Goal: Task Accomplishment & Management: Use online tool/utility

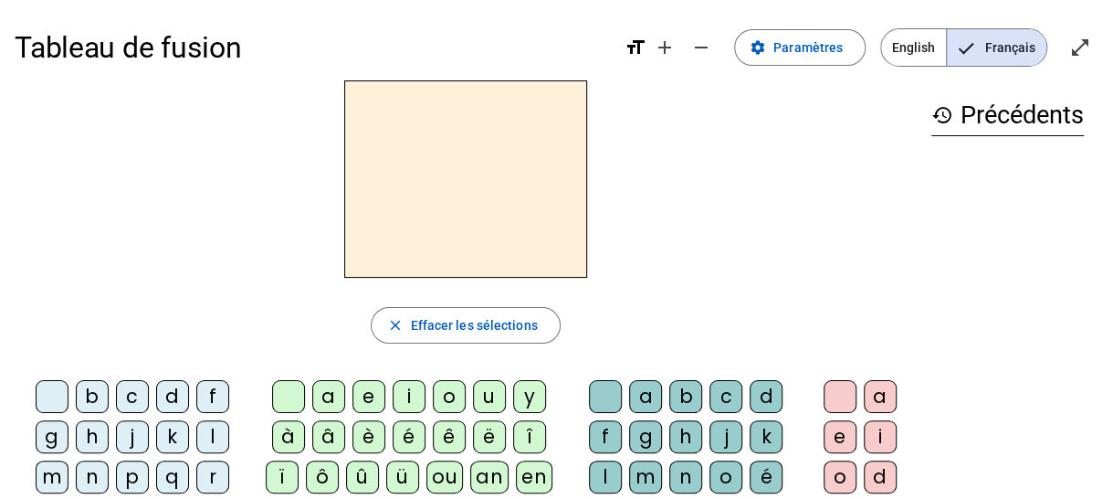
click at [204, 389] on div "f" at bounding box center [212, 396] width 33 height 33
click at [404, 394] on div "i" at bounding box center [409, 396] width 33 height 33
click at [598, 470] on div "l" at bounding box center [605, 476] width 33 height 33
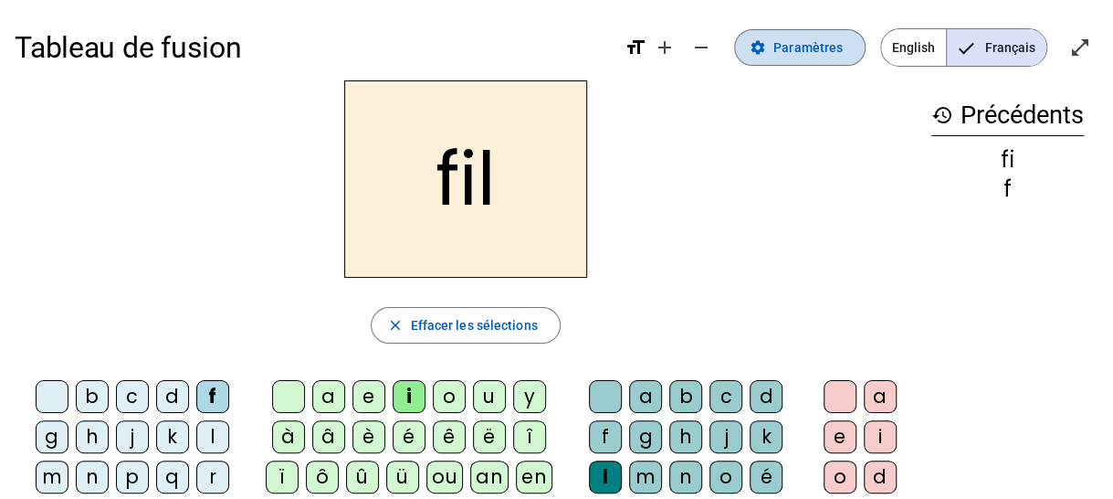
click at [809, 47] on span "Paramètres" at bounding box center [808, 48] width 69 height 22
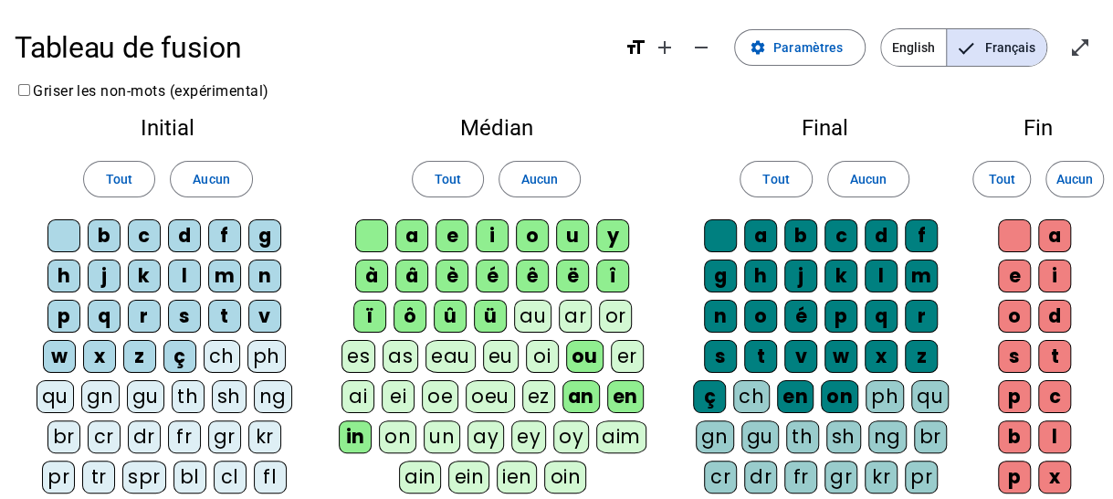
click at [168, 305] on div "s" at bounding box center [184, 316] width 33 height 33
click at [168, 273] on div "l" at bounding box center [184, 275] width 33 height 33
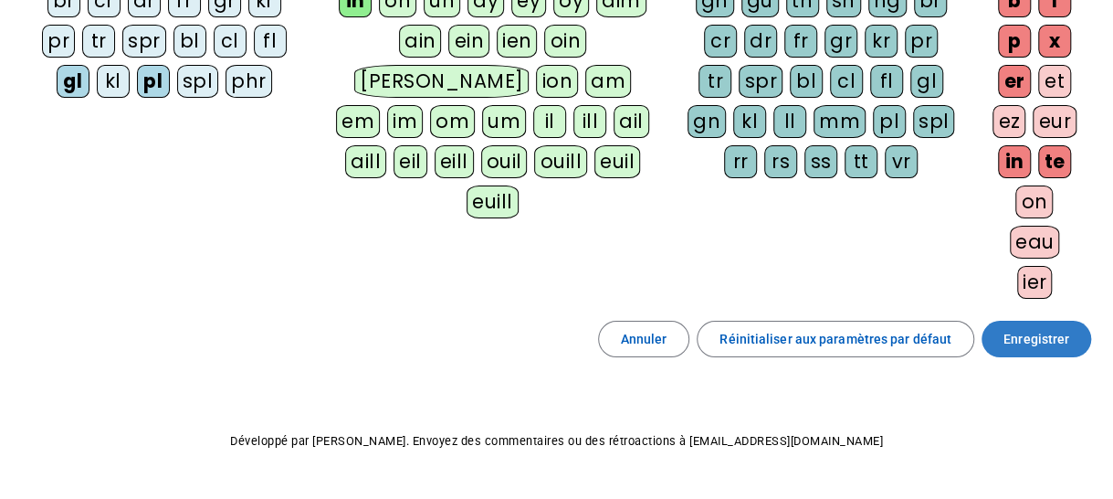
click at [1054, 328] on span "Enregistrer" at bounding box center [1037, 339] width 66 height 22
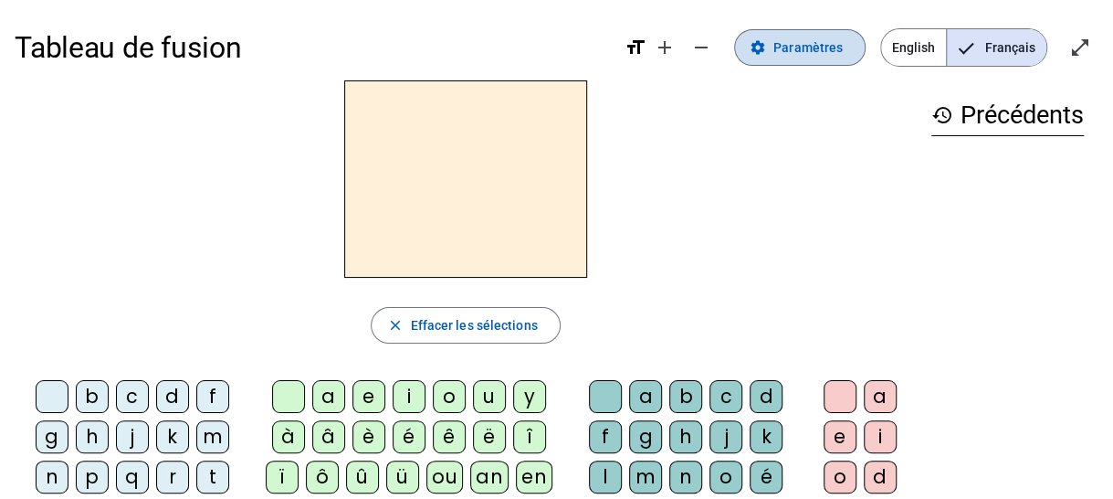
click at [840, 56] on span "Paramètres" at bounding box center [808, 48] width 69 height 22
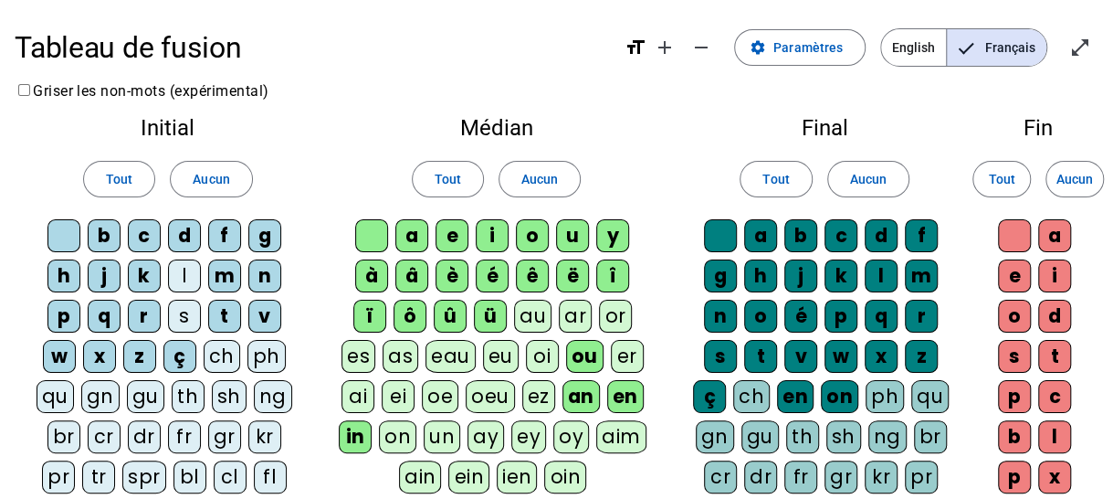
click at [168, 317] on div "s" at bounding box center [184, 316] width 33 height 33
click at [168, 279] on div "l" at bounding box center [184, 275] width 33 height 33
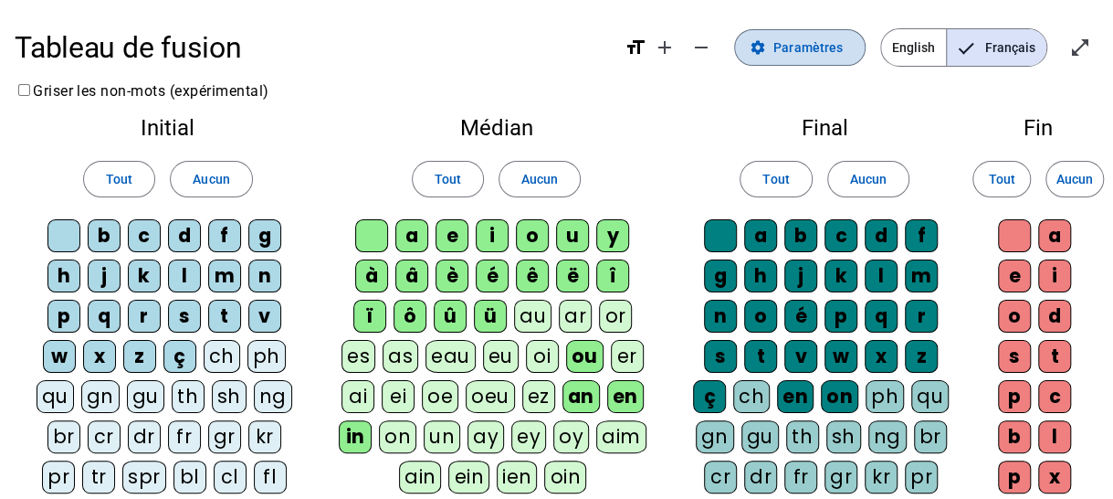
click at [820, 48] on span "Paramètres" at bounding box center [808, 48] width 69 height 22
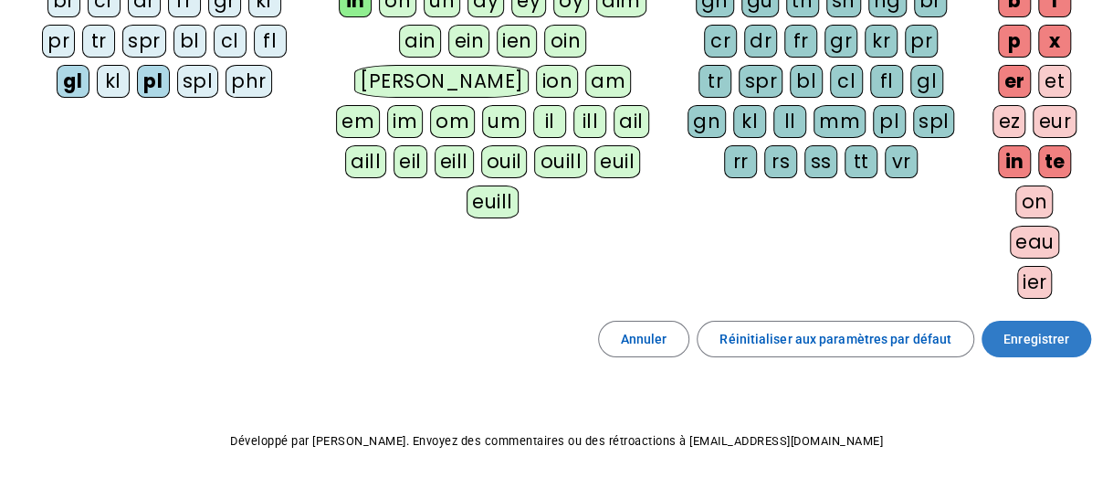
click at [1049, 317] on span at bounding box center [1037, 339] width 110 height 44
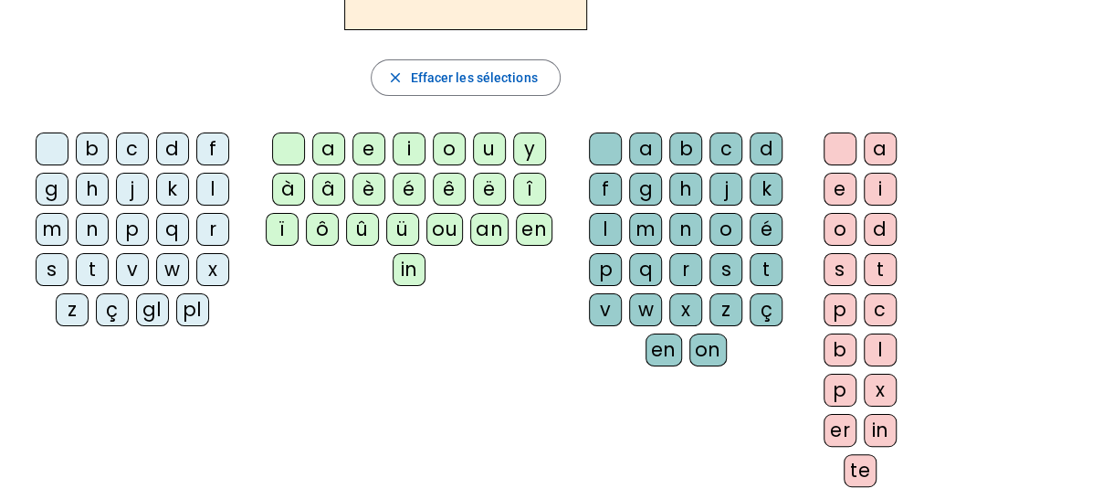
scroll to position [211, 0]
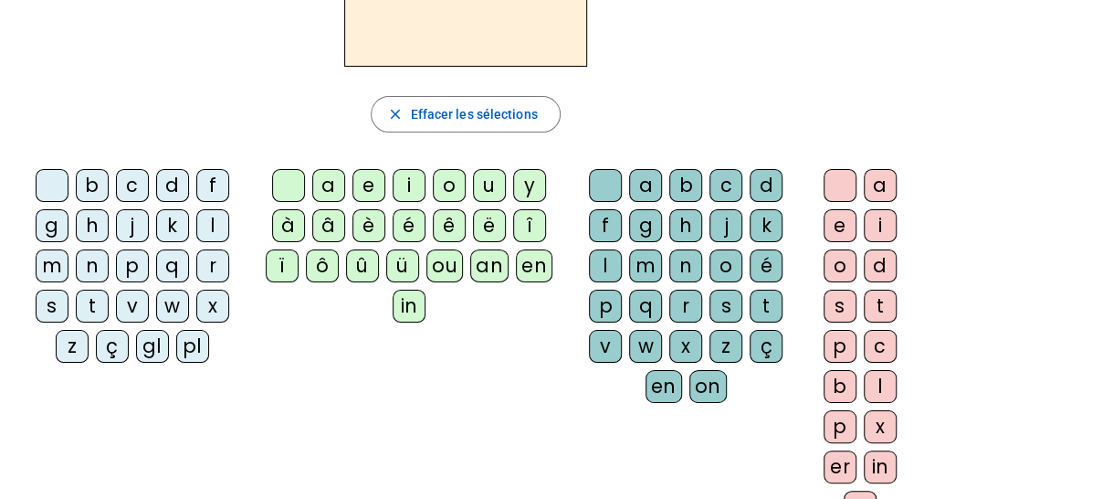
click at [54, 305] on div "s" at bounding box center [52, 306] width 33 height 33
click at [405, 181] on div "i" at bounding box center [409, 185] width 33 height 33
click at [598, 257] on div "l" at bounding box center [605, 265] width 33 height 33
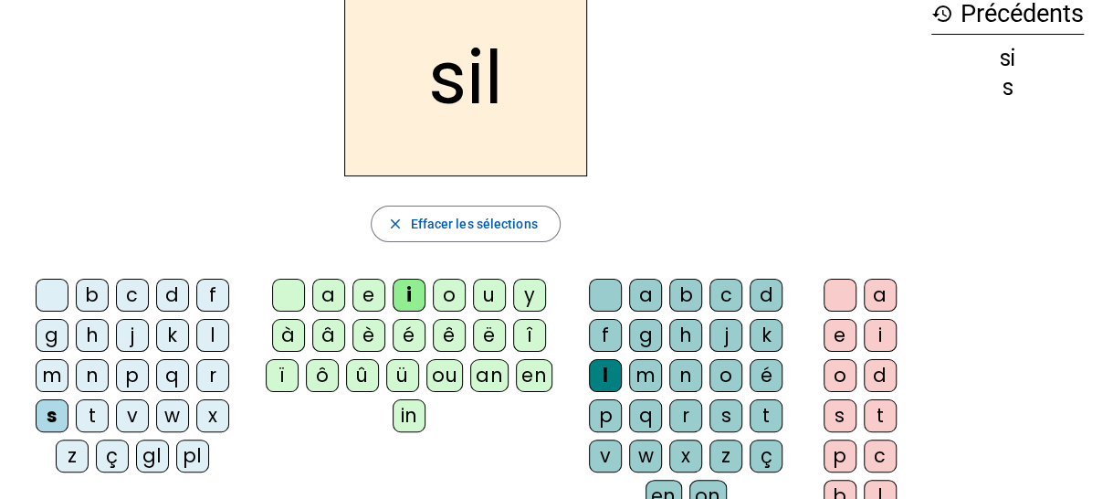
scroll to position [65, 0]
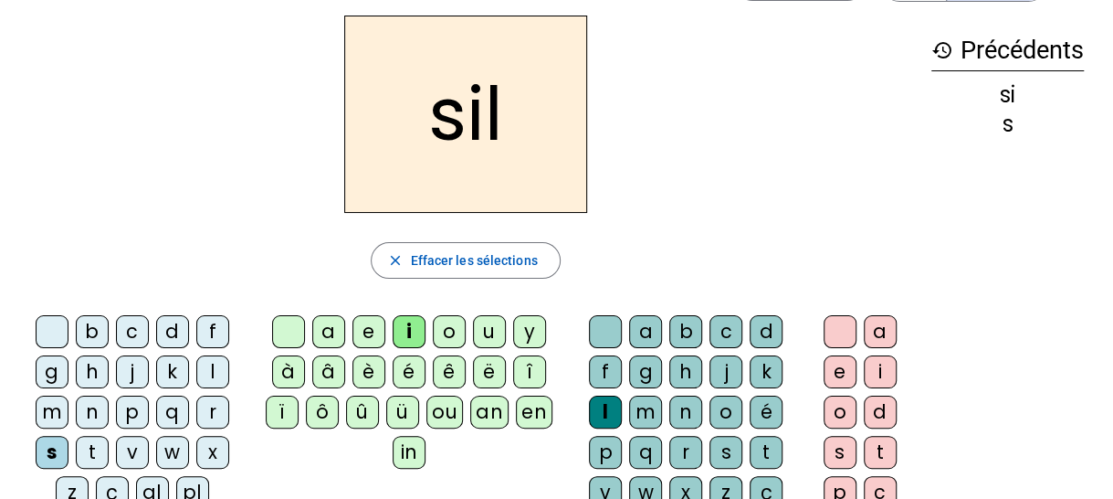
click at [49, 401] on div "m" at bounding box center [52, 411] width 33 height 33
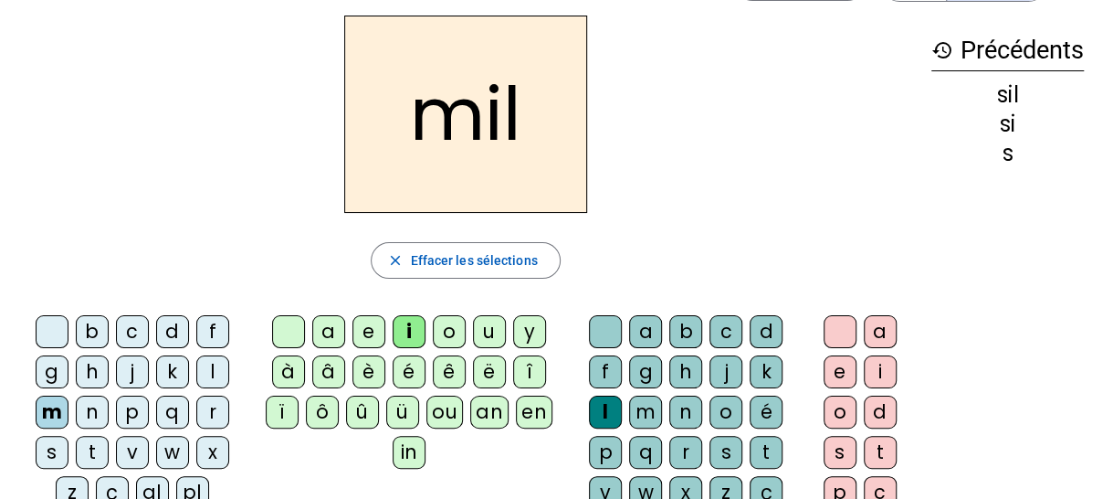
click at [602, 331] on div at bounding box center [605, 331] width 33 height 33
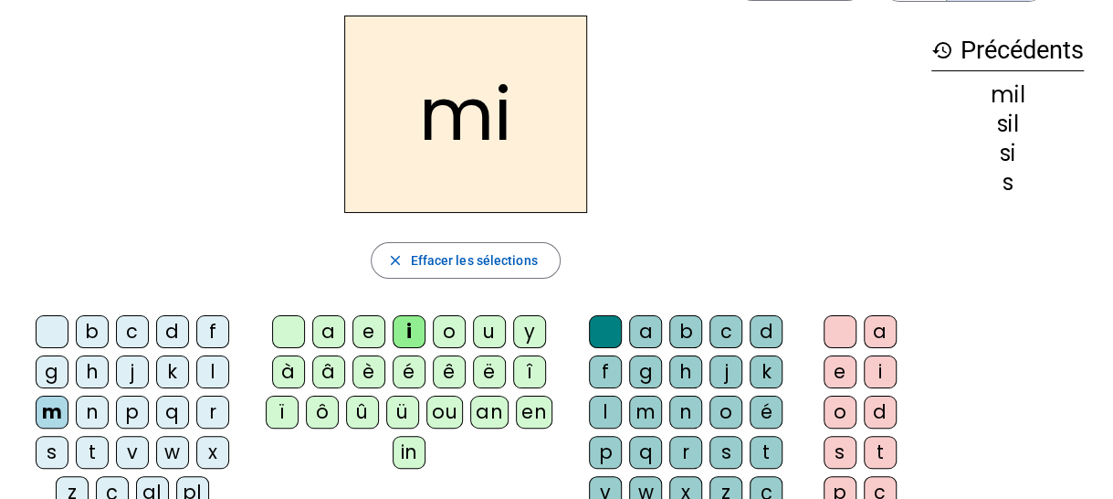
click at [53, 443] on div "s" at bounding box center [52, 452] width 33 height 33
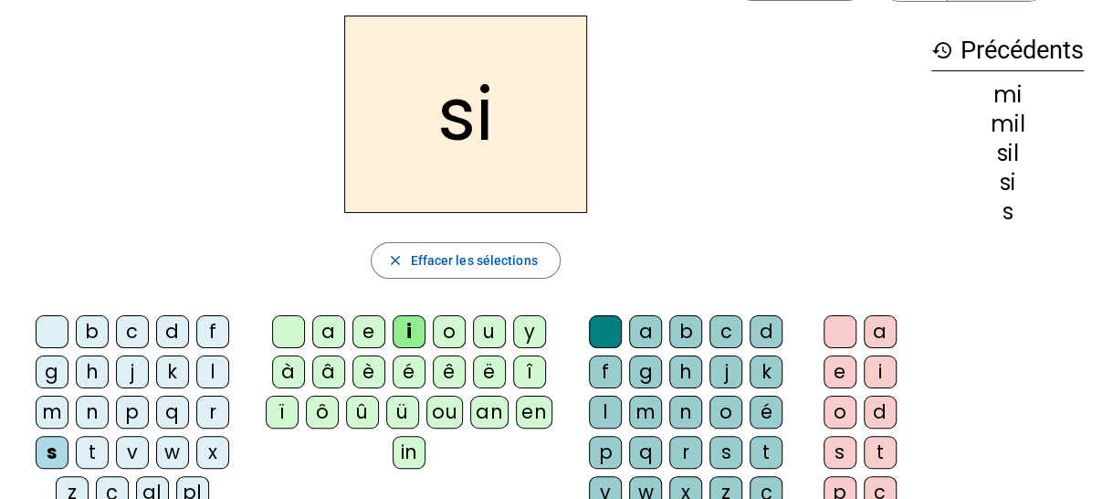
click at [90, 406] on div "n" at bounding box center [92, 411] width 33 height 33
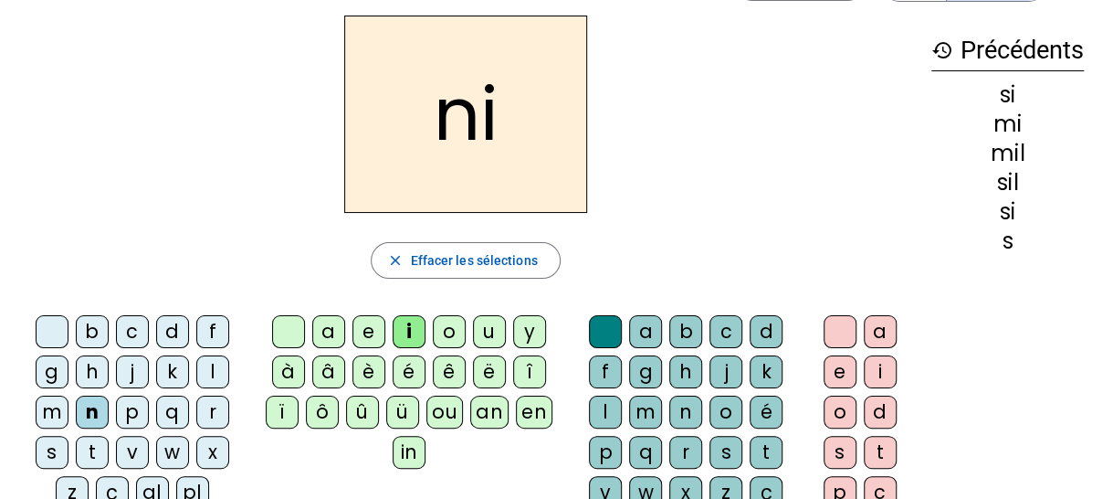
click at [367, 334] on div "e" at bounding box center [369, 331] width 33 height 33
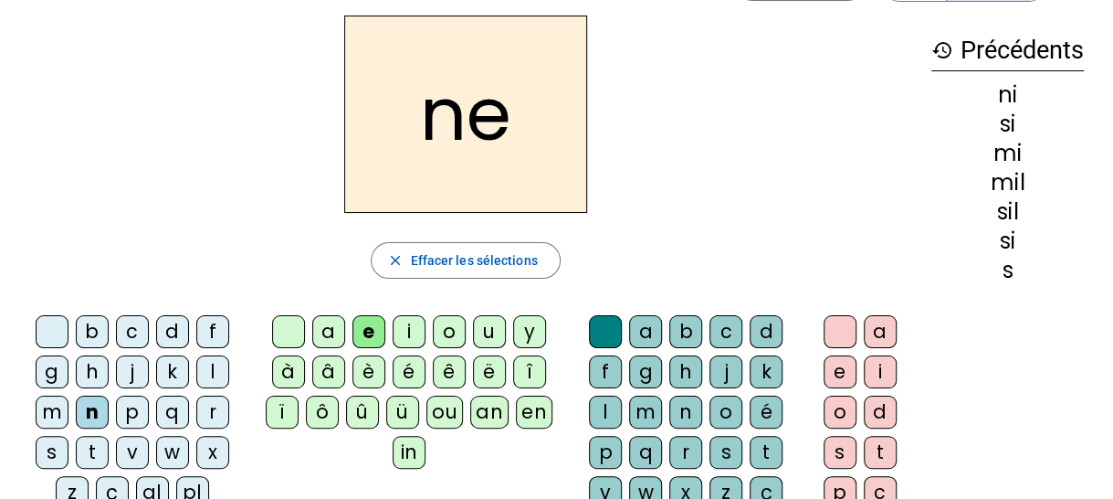
click at [82, 447] on div "t" at bounding box center [92, 452] width 33 height 33
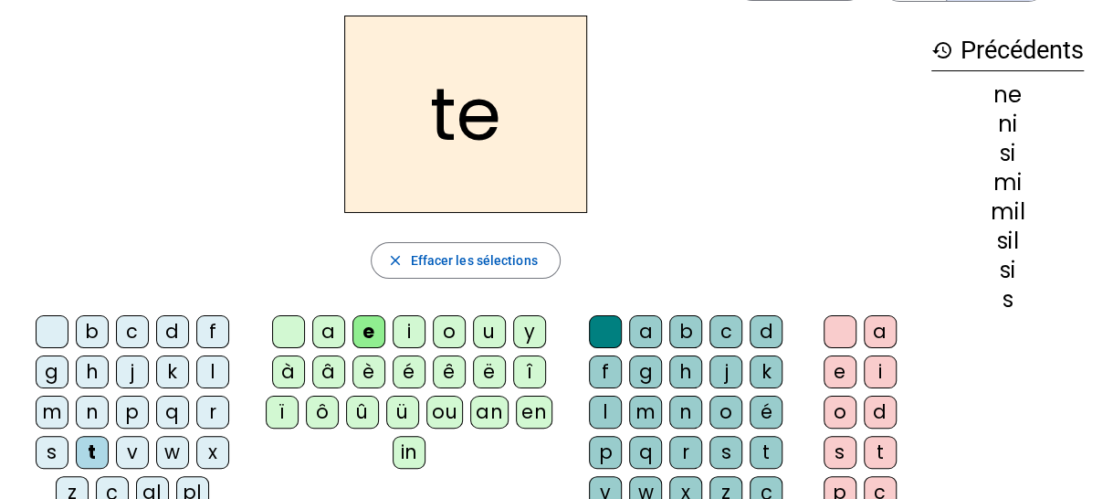
click at [42, 436] on div "s" at bounding box center [52, 452] width 33 height 33
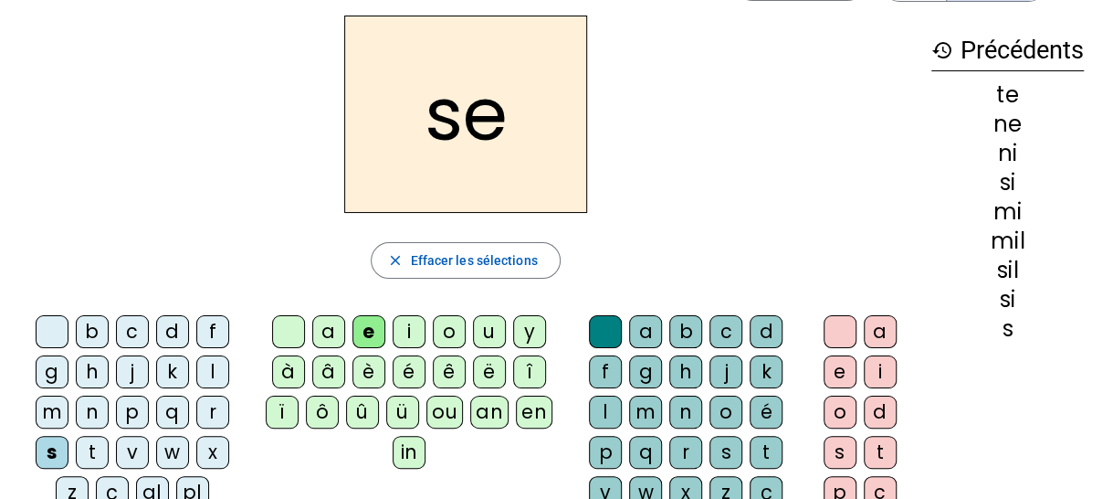
click at [605, 408] on div "l" at bounding box center [605, 411] width 33 height 33
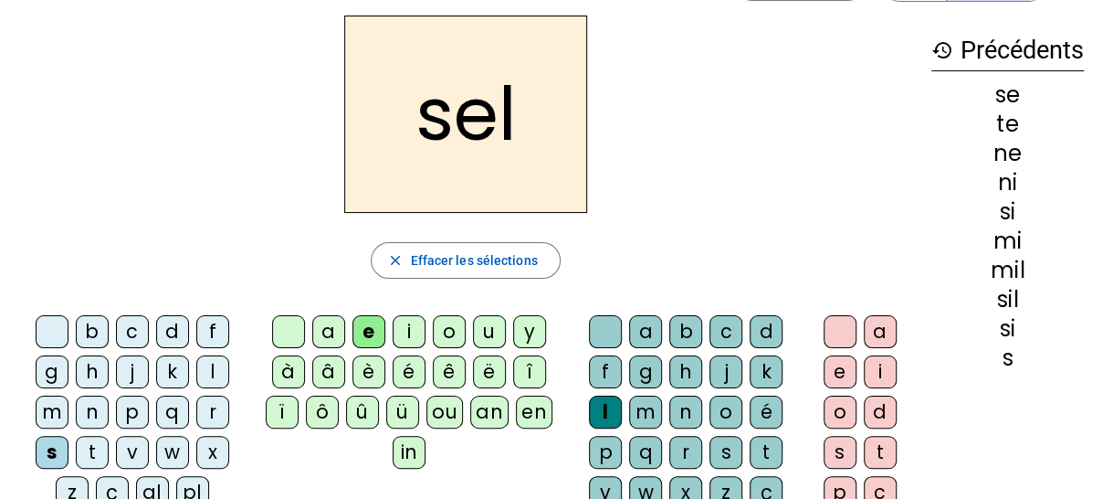
click at [212, 365] on div "l" at bounding box center [212, 371] width 33 height 33
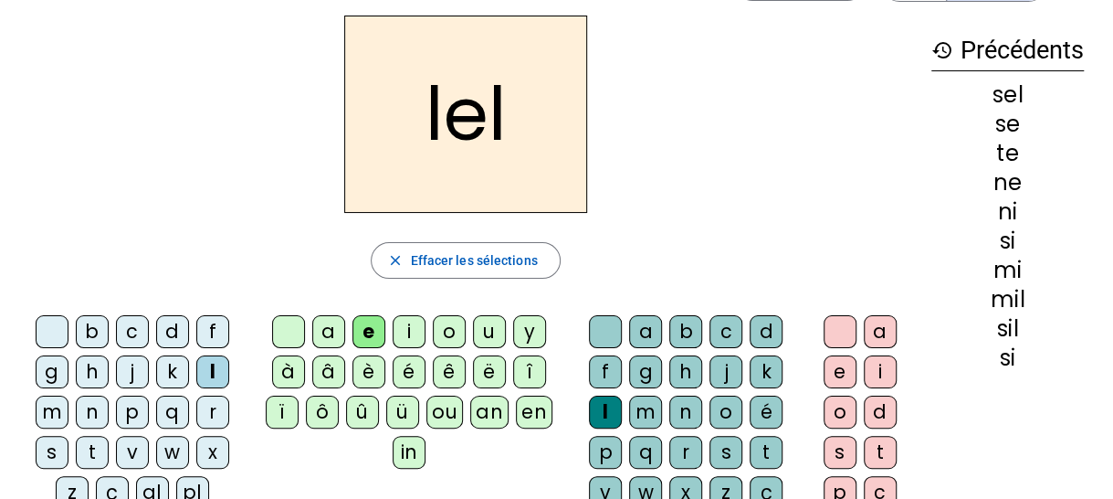
click at [605, 401] on div "l" at bounding box center [605, 411] width 33 height 33
click at [831, 322] on div at bounding box center [840, 331] width 33 height 33
click at [601, 322] on div at bounding box center [605, 331] width 33 height 33
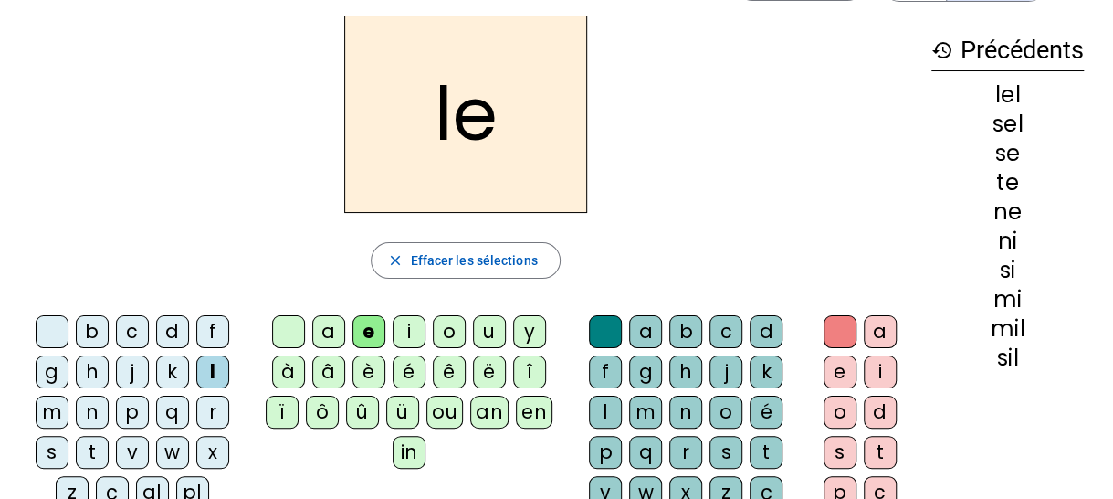
click at [480, 325] on div "u" at bounding box center [489, 331] width 33 height 33
click at [469, 325] on letter-bubble "o" at bounding box center [453, 335] width 40 height 40
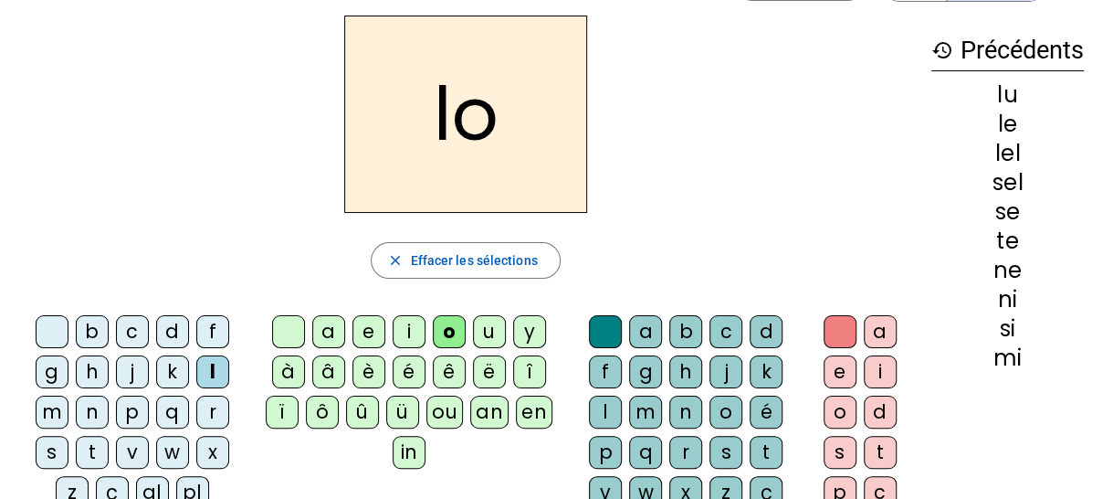
click at [482, 325] on div "u" at bounding box center [489, 331] width 33 height 33
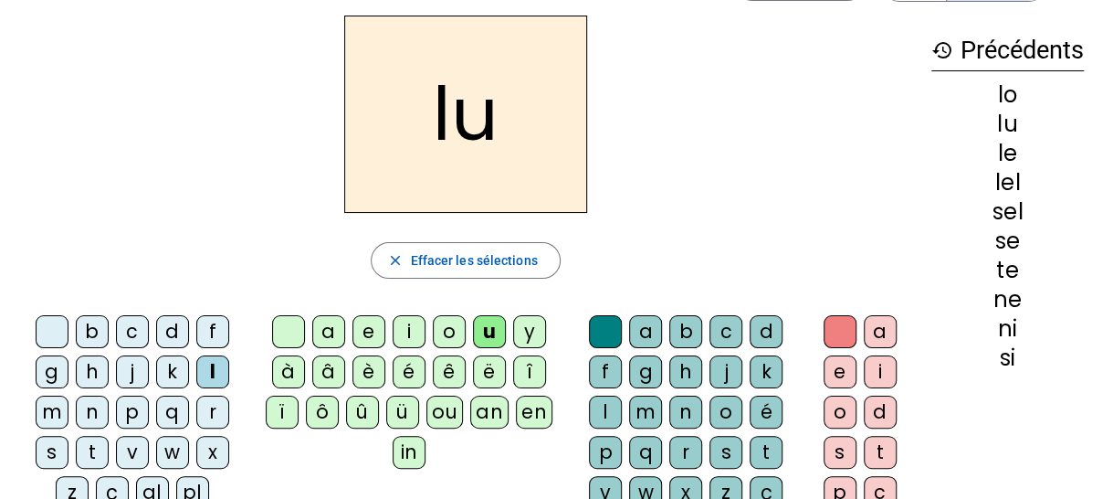
click at [166, 328] on div "d" at bounding box center [172, 331] width 33 height 33
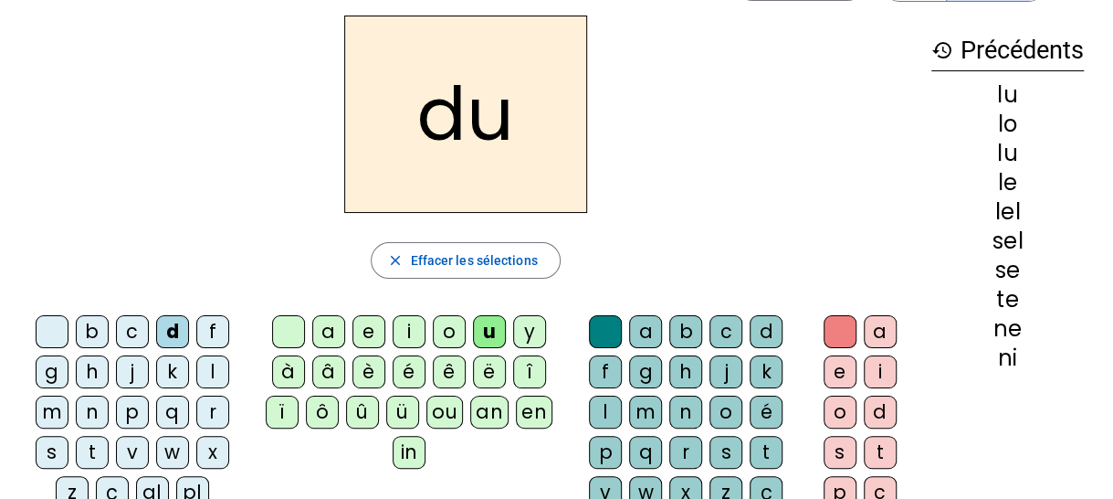
click at [92, 450] on div "t" at bounding box center [92, 452] width 33 height 33
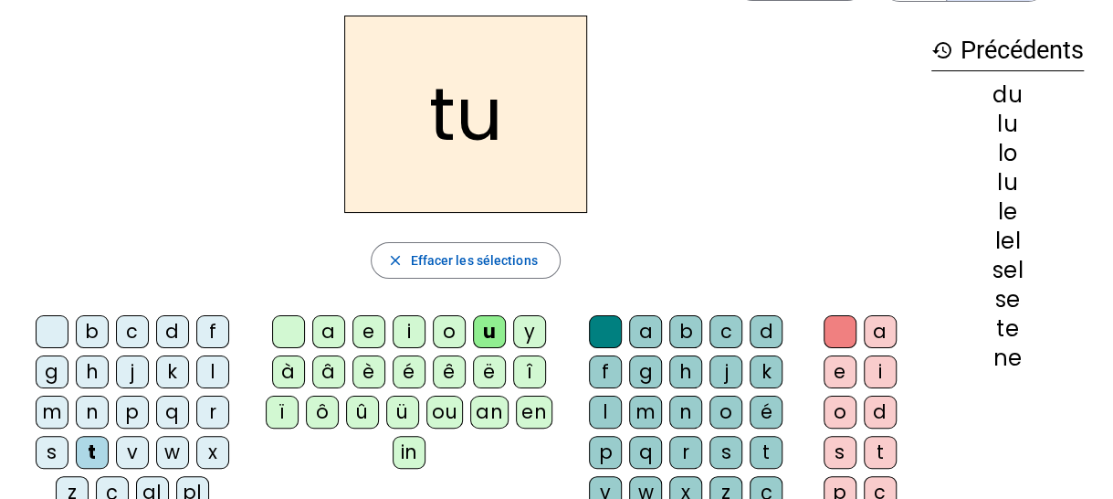
click at [324, 342] on div "a" at bounding box center [328, 331] width 33 height 33
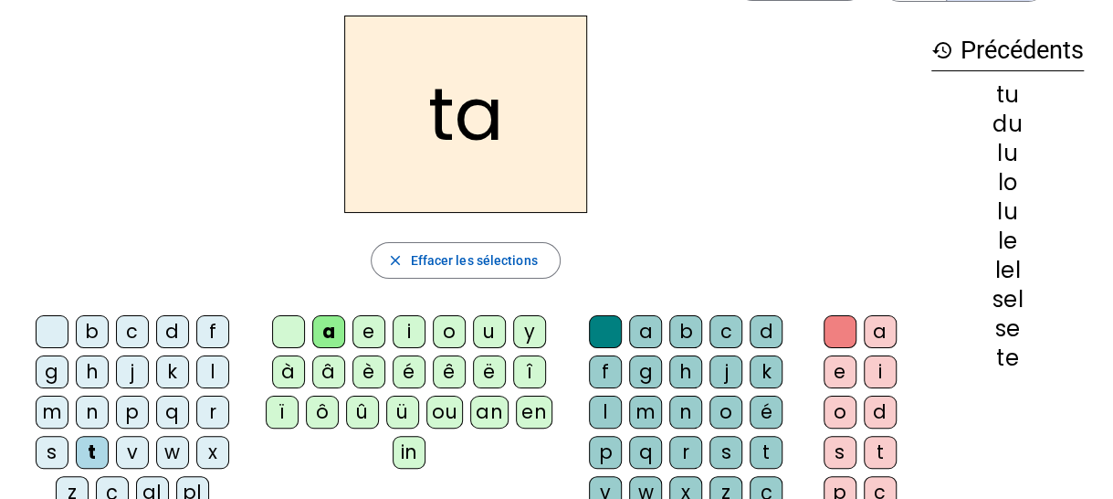
click at [206, 371] on div "l" at bounding box center [212, 371] width 33 height 33
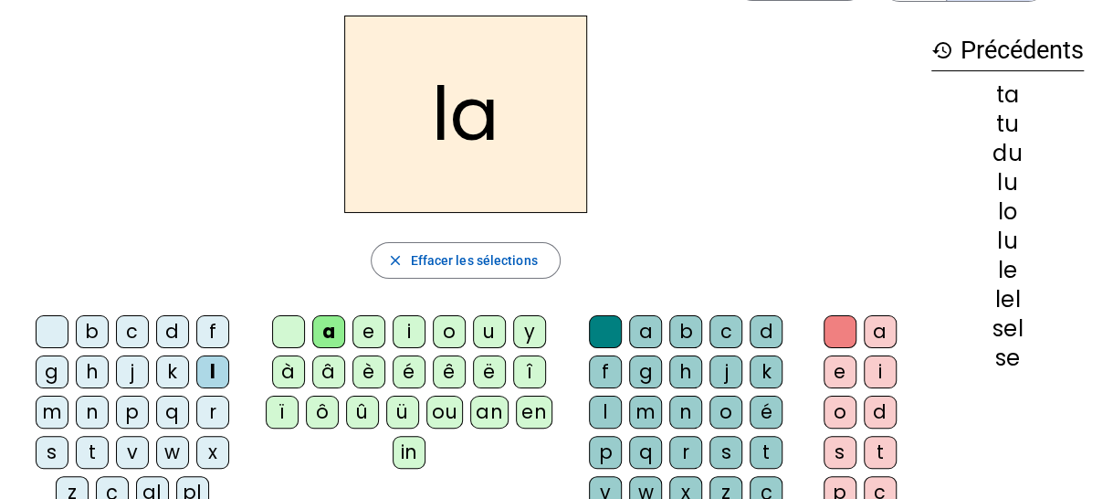
click at [43, 410] on div "m" at bounding box center [52, 411] width 33 height 33
